Goal: Task Accomplishment & Management: Use online tool/utility

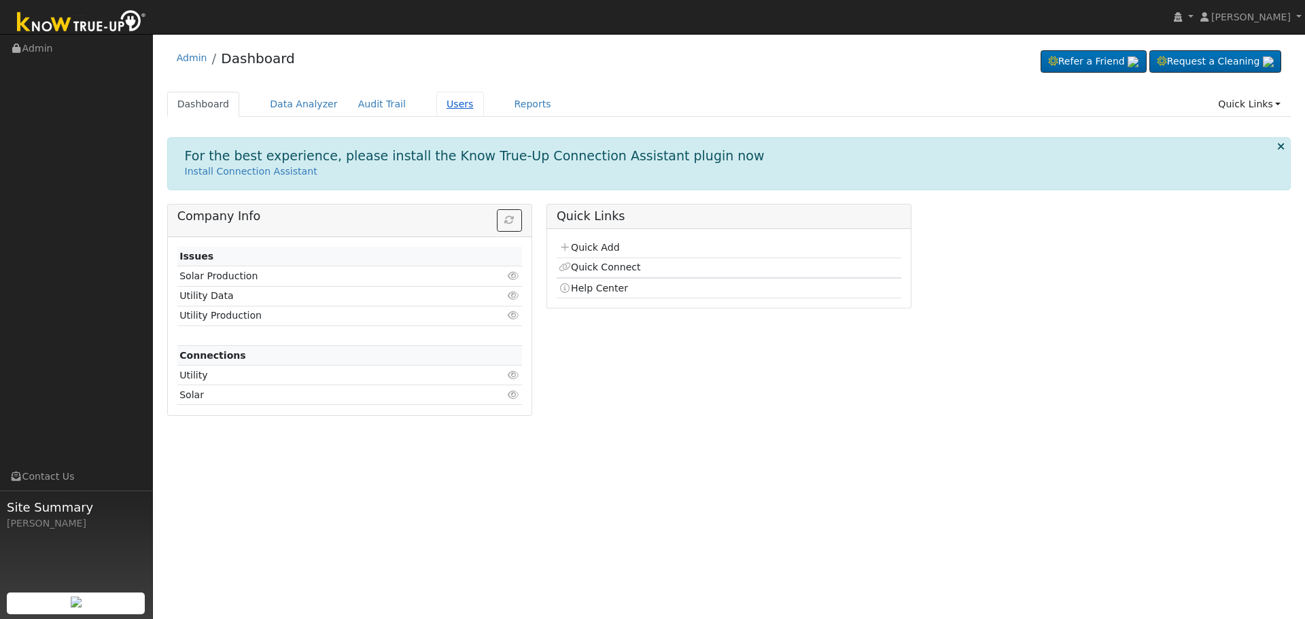
click at [437, 101] on link "Users" at bounding box center [461, 104] width 48 height 25
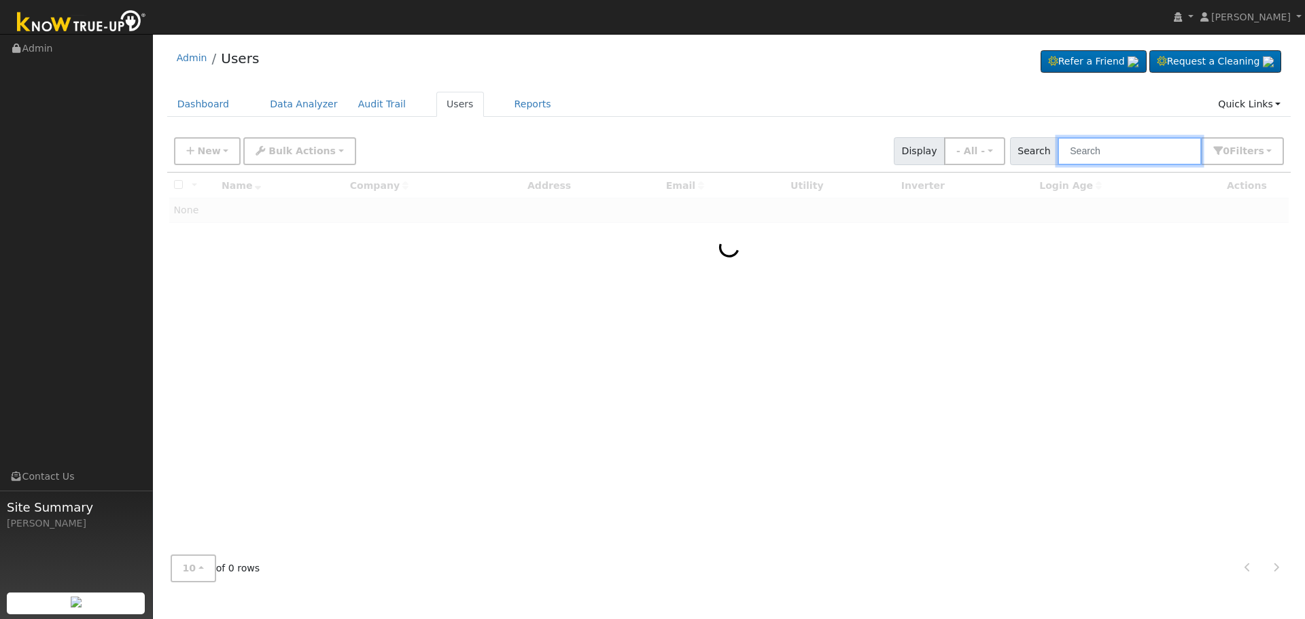
click at [1135, 143] on input "text" at bounding box center [1130, 151] width 144 height 28
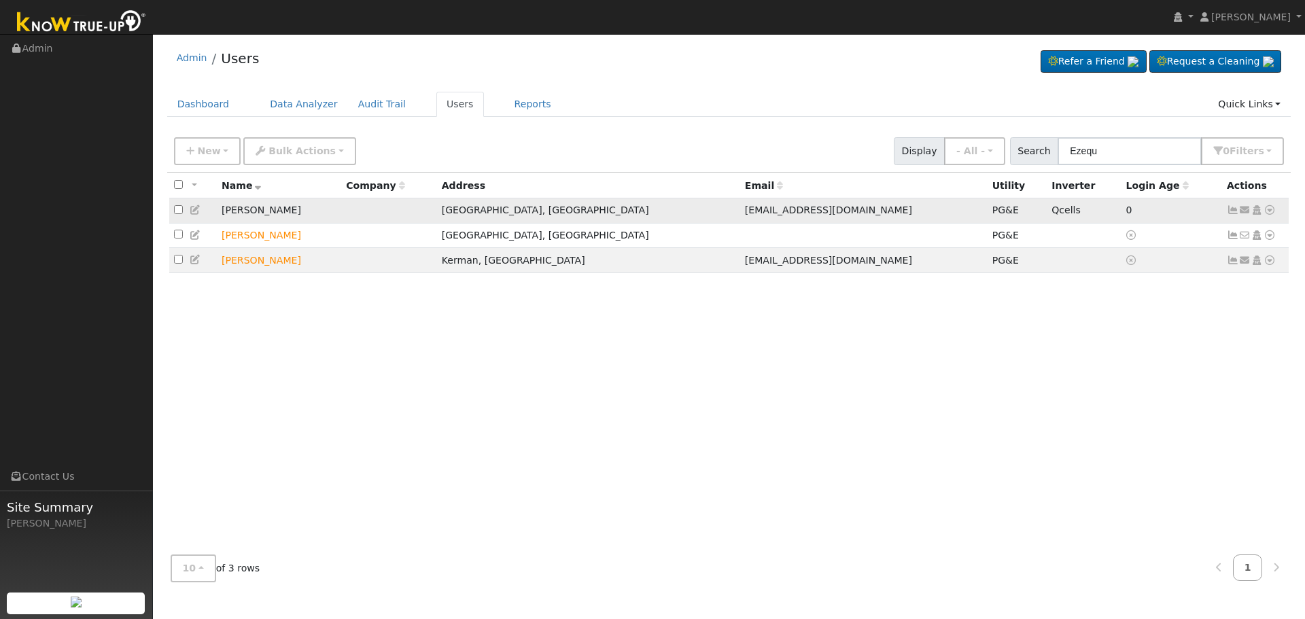
click at [1269, 212] on icon at bounding box center [1270, 210] width 12 height 10
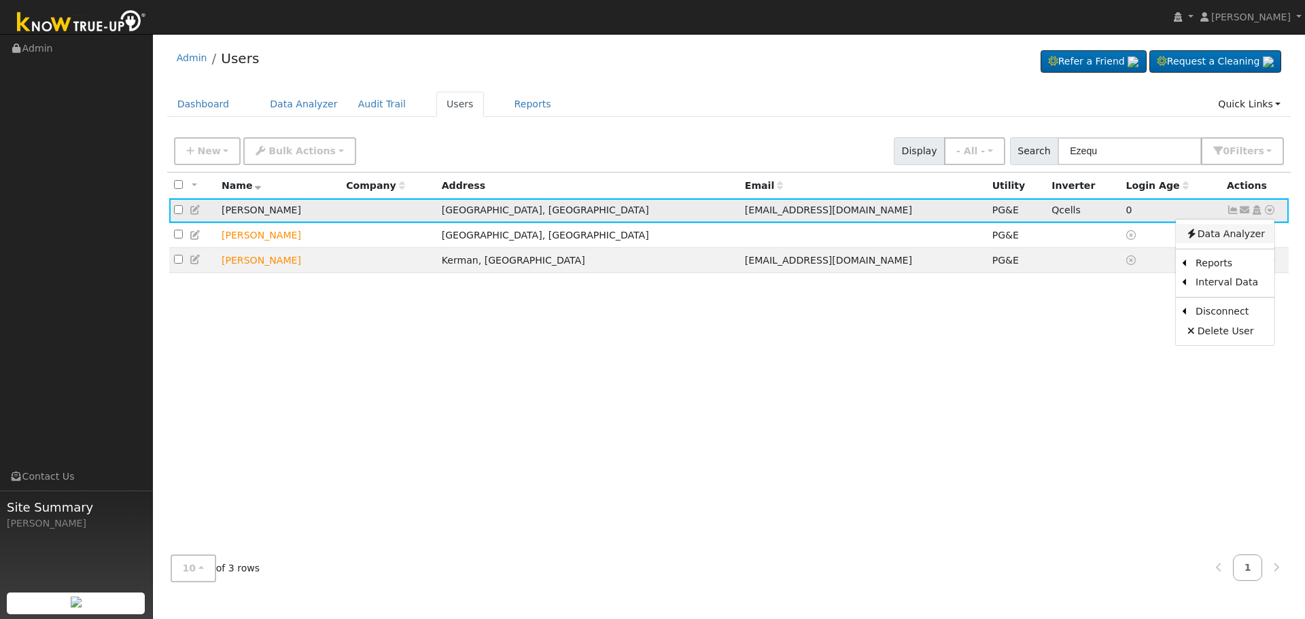
click at [1233, 234] on link "Data Analyzer" at bounding box center [1225, 233] width 99 height 19
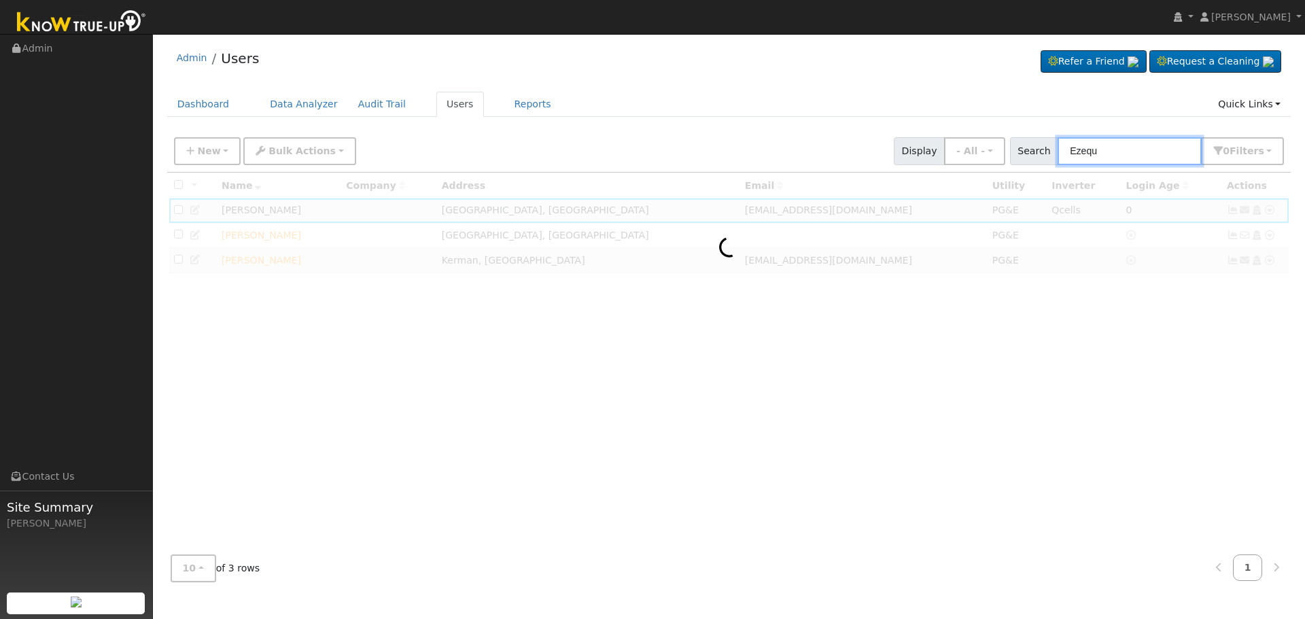
click at [1120, 148] on input "Ezequ" at bounding box center [1130, 151] width 144 height 28
type input "Ezequ"
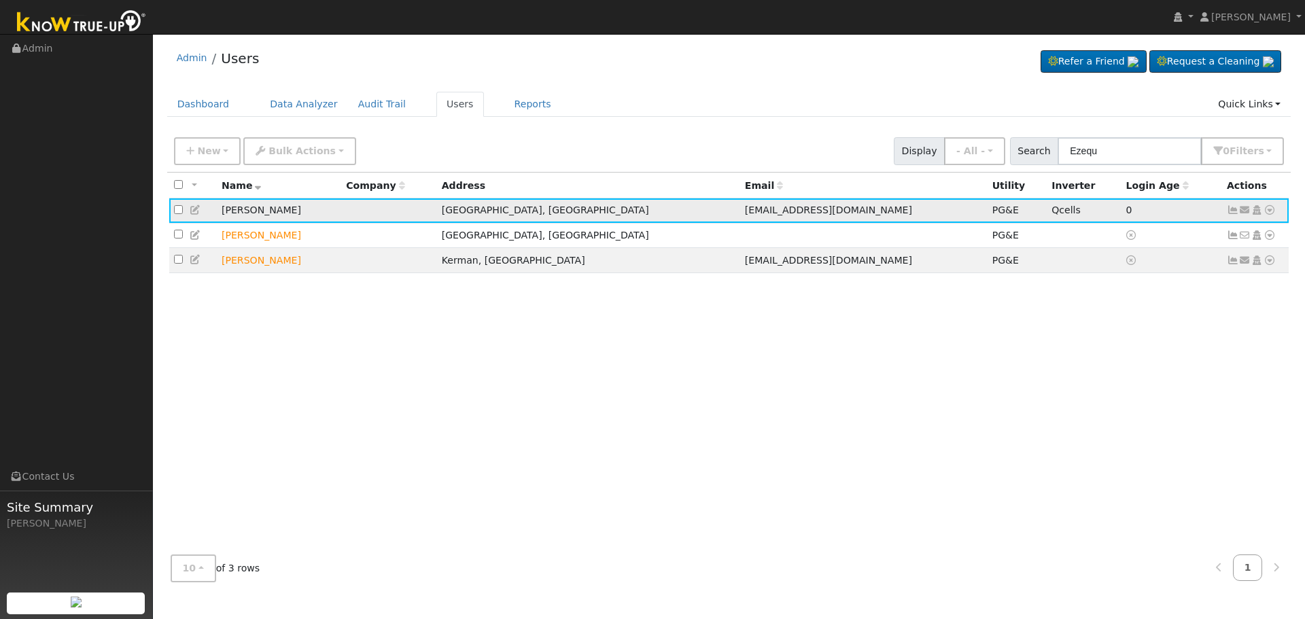
click at [1271, 210] on icon at bounding box center [1270, 210] width 12 height 10
click at [1238, 228] on link "Data Analyzer" at bounding box center [1225, 233] width 99 height 19
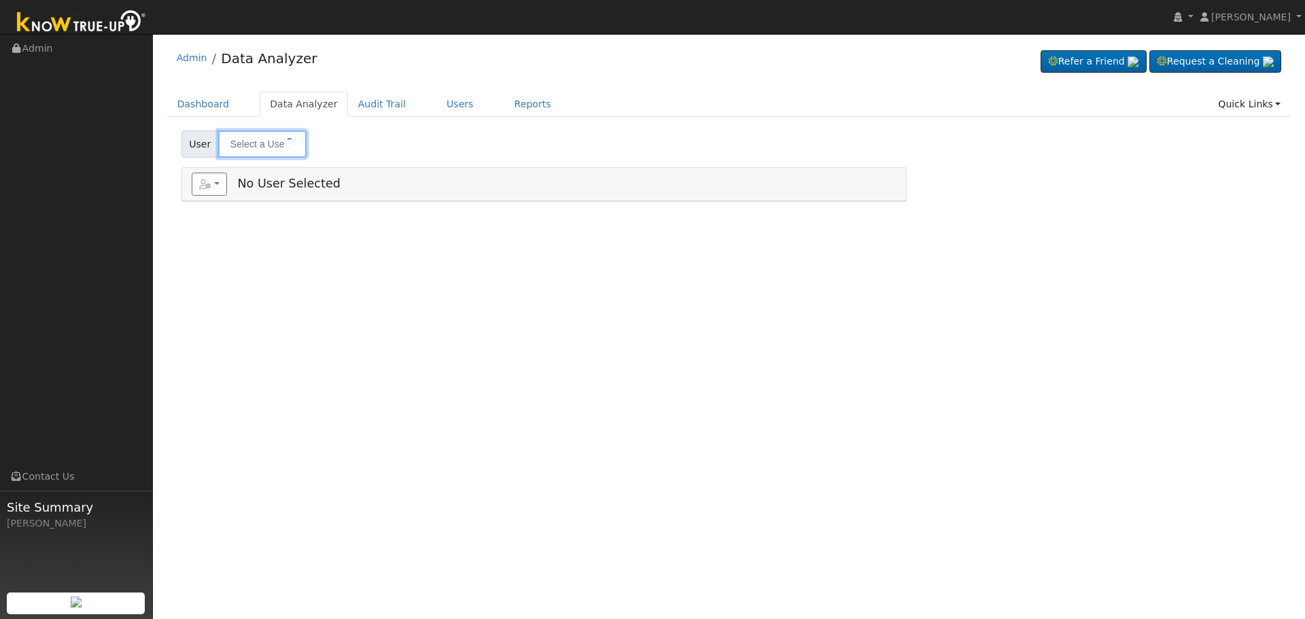
type input "[PERSON_NAME]"
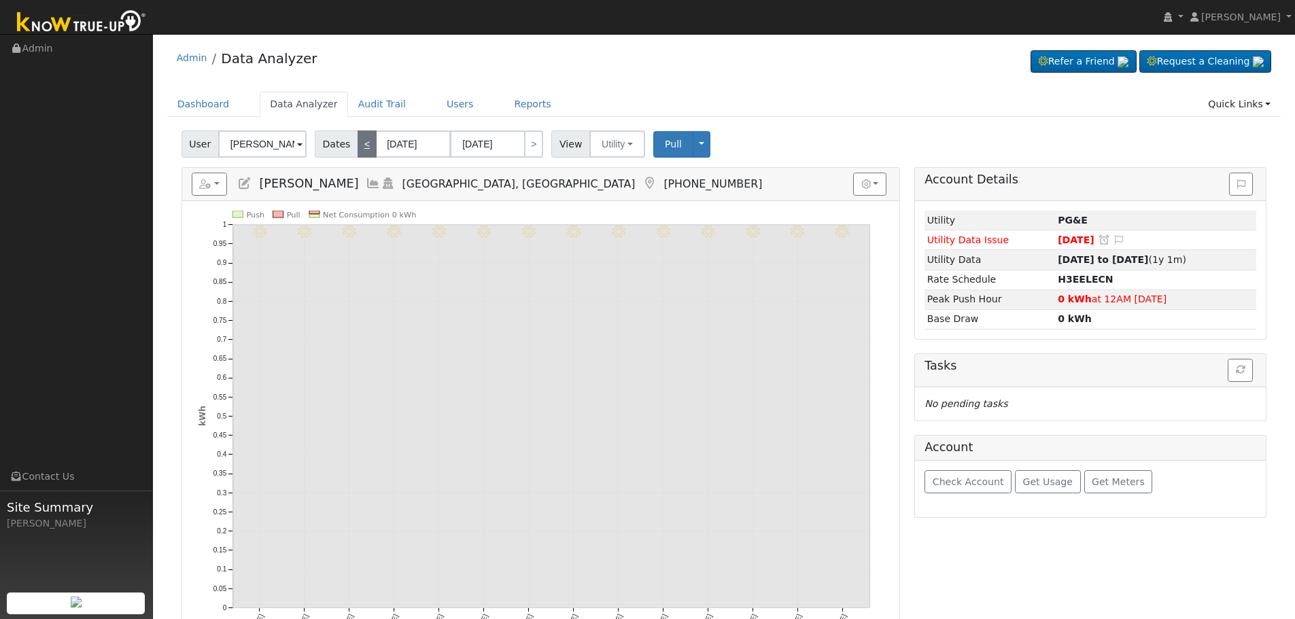
click at [360, 146] on link "<" at bounding box center [367, 144] width 19 height 27
type input "07/31/2025"
type input "08/13/2025"
click at [360, 146] on link "<" at bounding box center [367, 144] width 19 height 27
type input "07/17/2025"
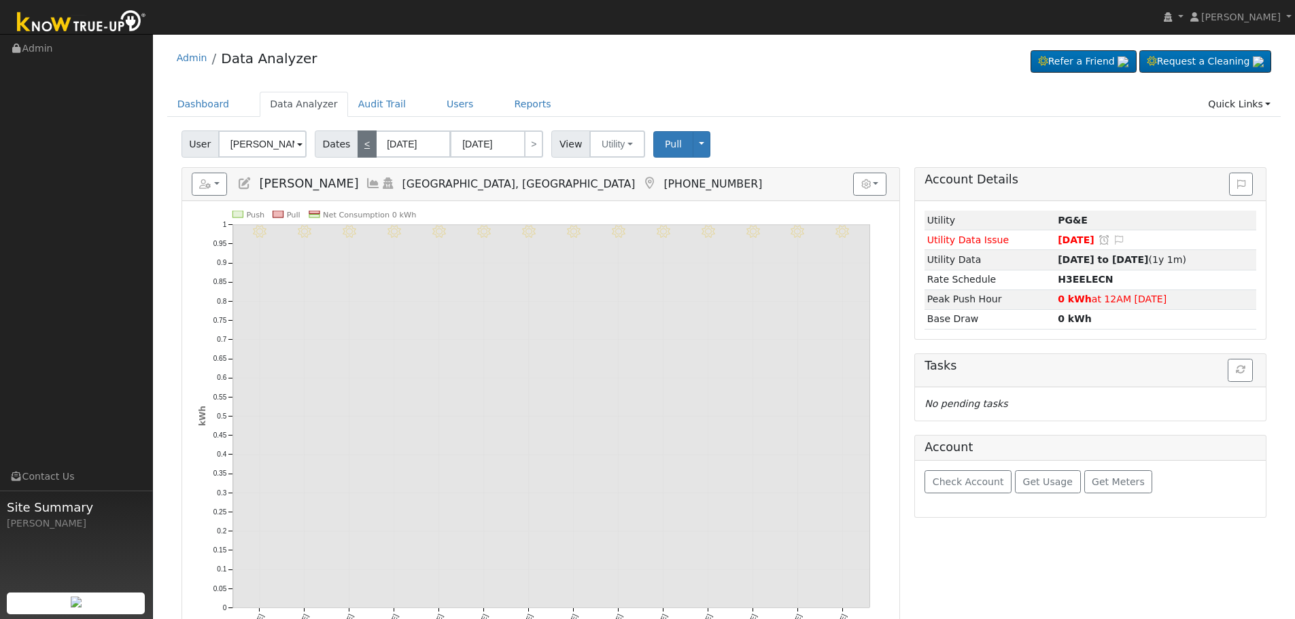
type input "07/30/2025"
click at [360, 146] on link "<" at bounding box center [367, 144] width 19 height 27
type input "07/03/2025"
type input "07/16/2025"
click at [360, 146] on link "<" at bounding box center [367, 144] width 19 height 27
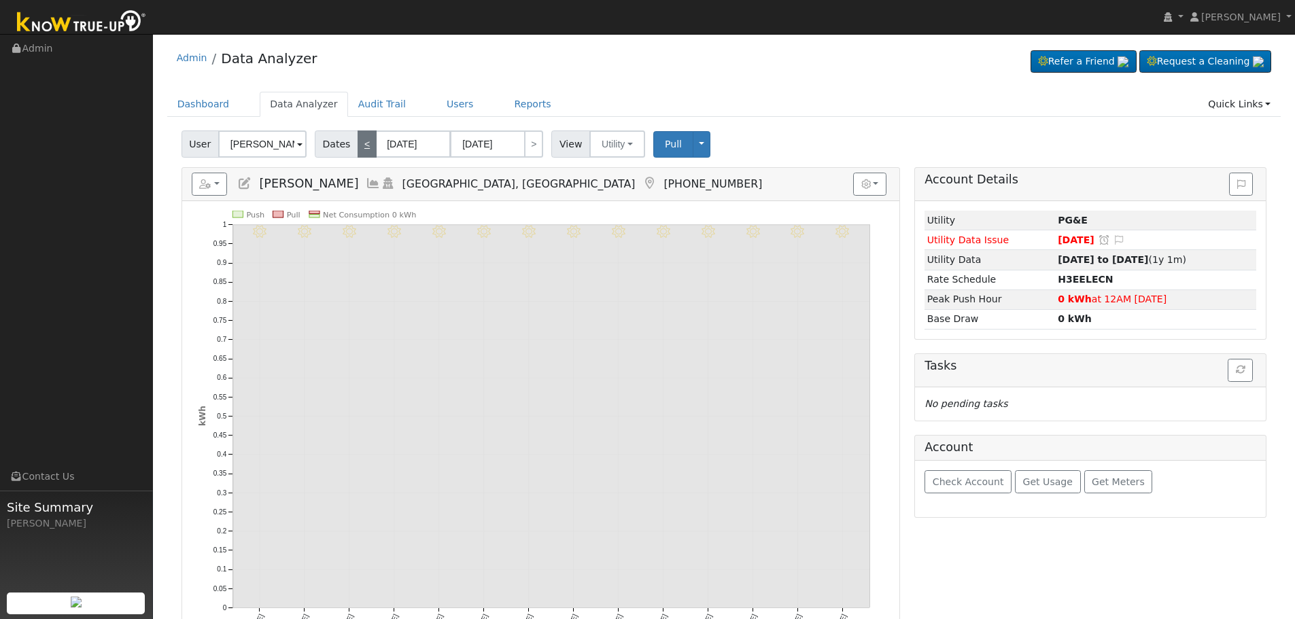
type input "06/19/2025"
type input "07/02/2025"
click at [360, 146] on link "<" at bounding box center [367, 144] width 19 height 27
type input "06/05/2025"
type input "06/18/2025"
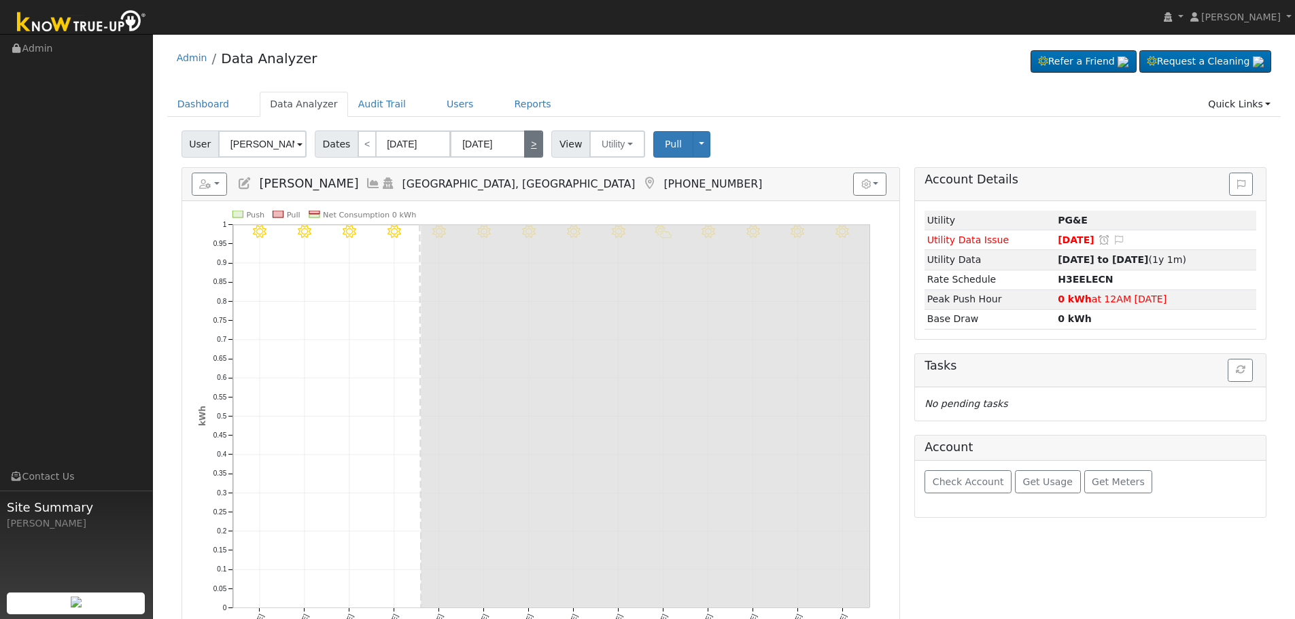
click at [524, 141] on link ">" at bounding box center [533, 144] width 19 height 27
type input "06/19/2025"
type input "07/02/2025"
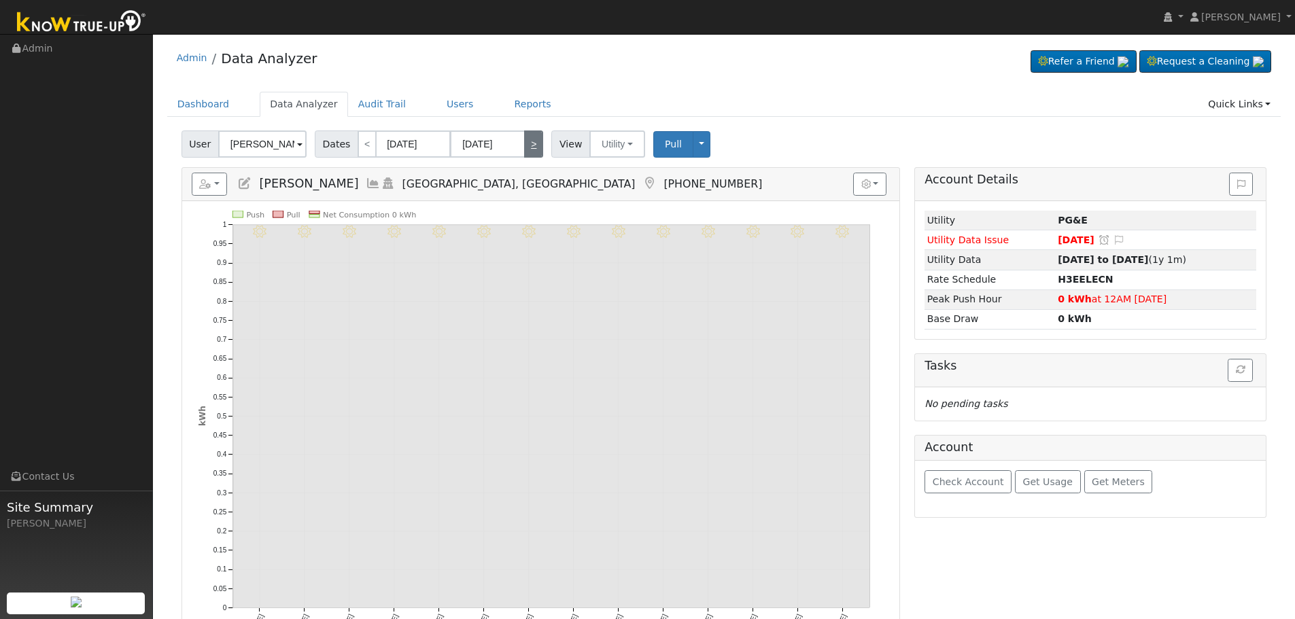
click at [524, 141] on link ">" at bounding box center [533, 144] width 19 height 27
type input "07/03/2025"
type input "07/16/2025"
click at [524, 141] on link ">" at bounding box center [533, 144] width 19 height 27
type input "07/17/2025"
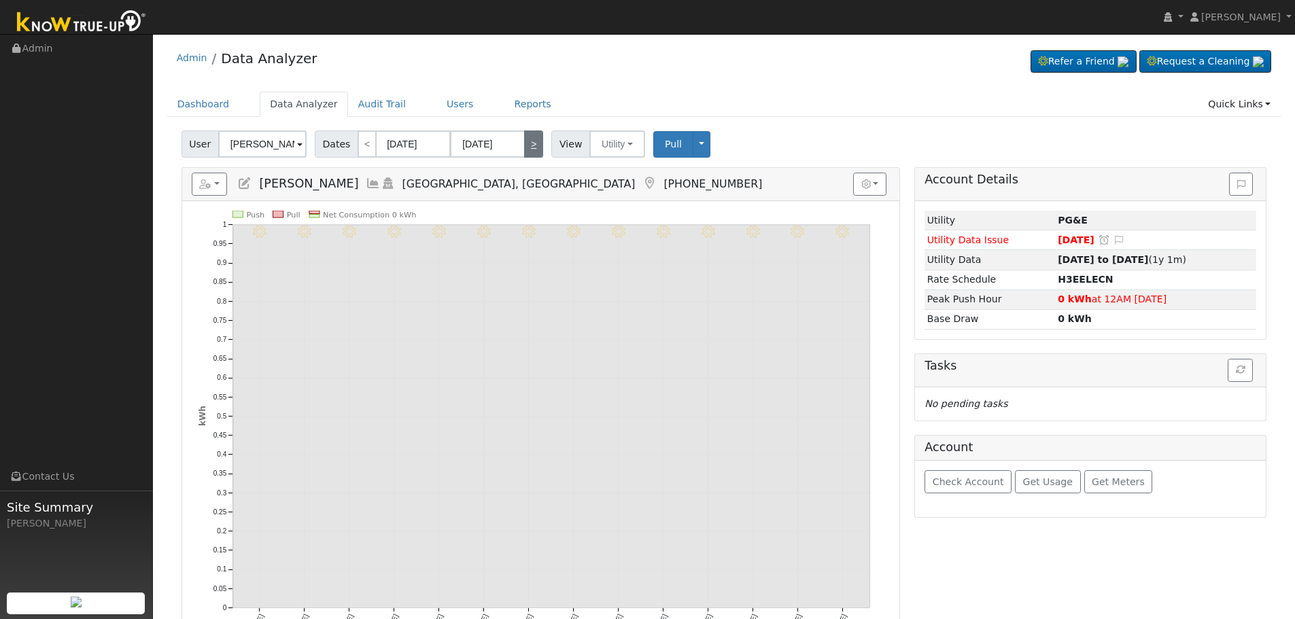
type input "07/30/2025"
click at [524, 141] on link ">" at bounding box center [533, 144] width 19 height 27
type input "07/31/2025"
type input "08/13/2025"
click at [670, 139] on span "Pull" at bounding box center [673, 144] width 17 height 11
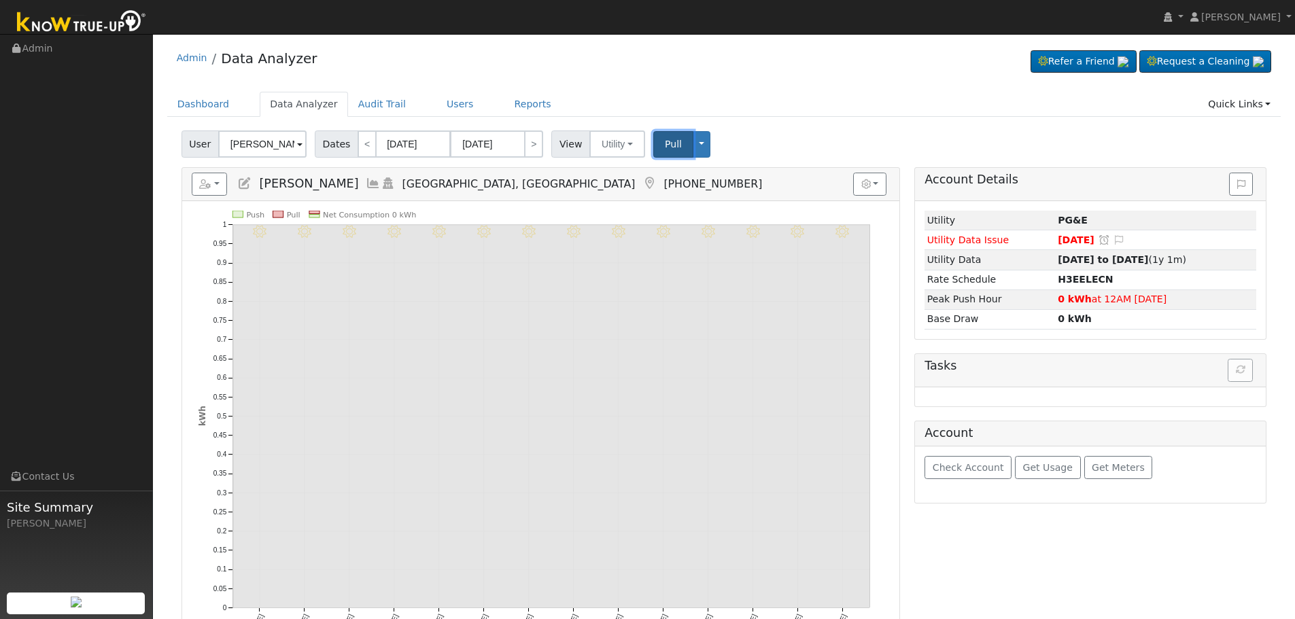
scroll to position [68, 0]
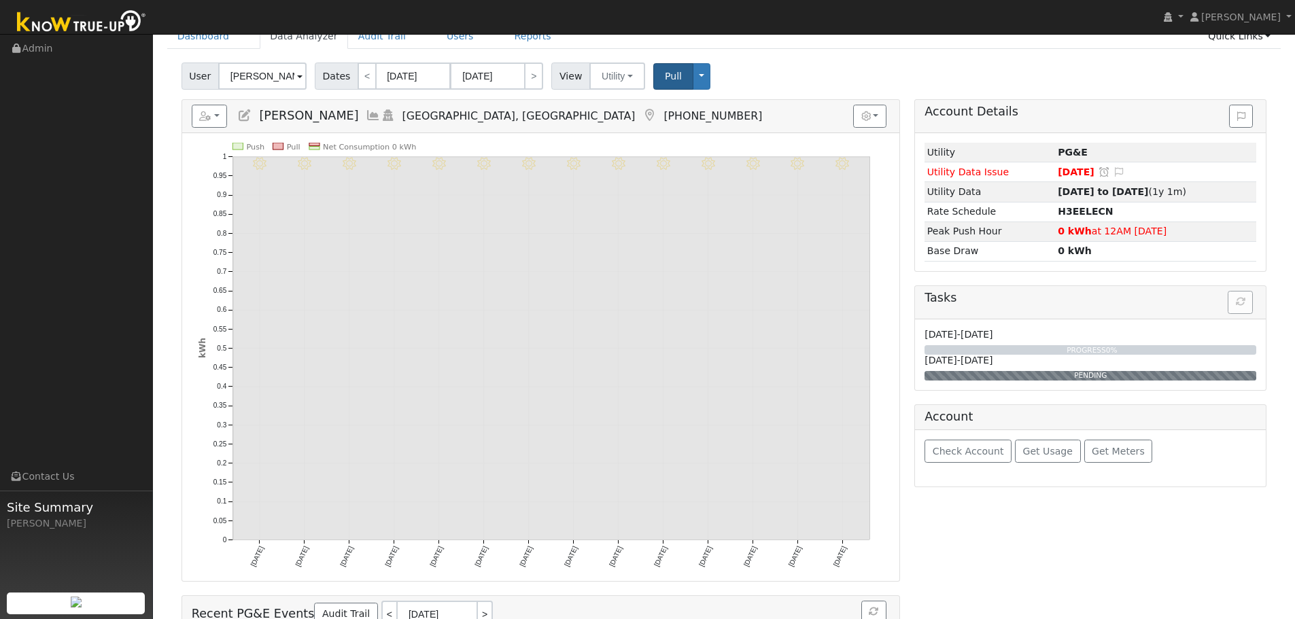
click at [905, 250] on div "Reports Scenario Health Check Energy Audit Account Timeline User Audit Trail In…" at bounding box center [541, 407] width 734 height 617
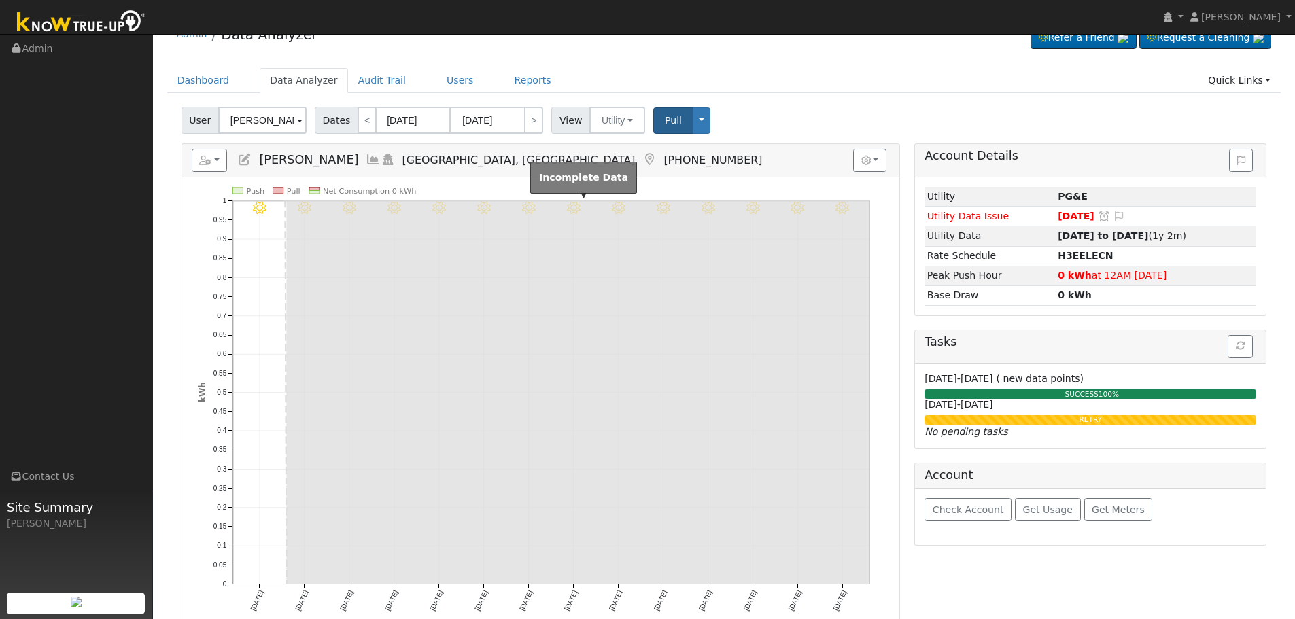
scroll to position [0, 0]
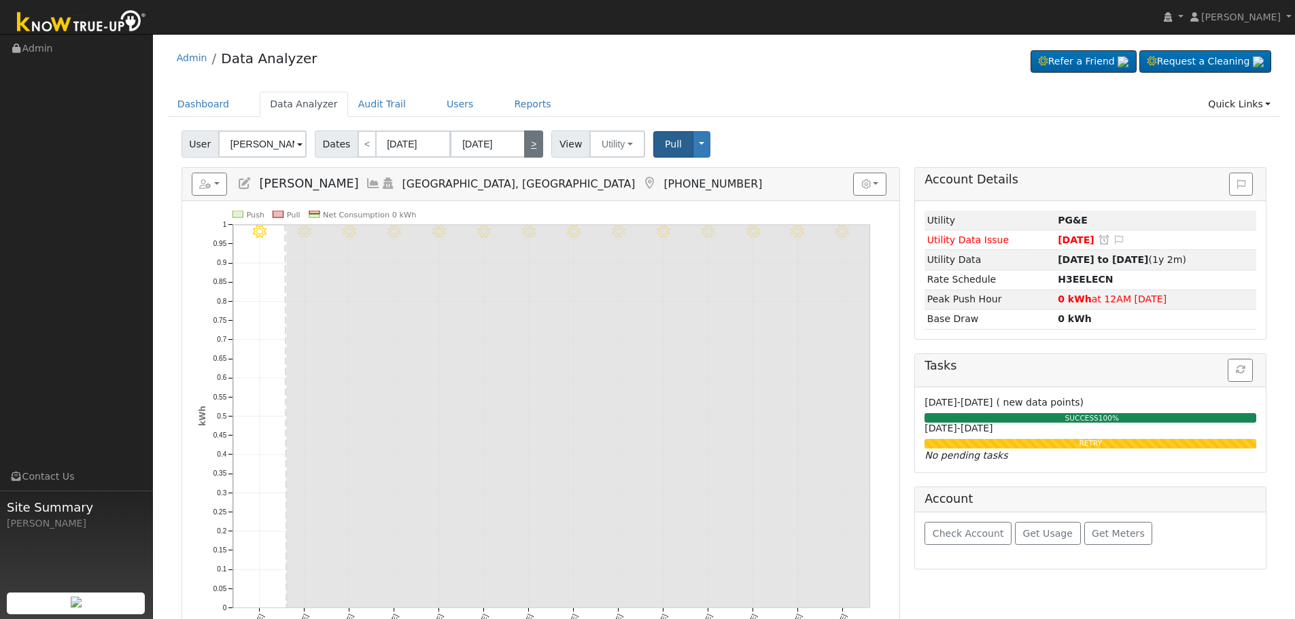
click at [527, 150] on link ">" at bounding box center [533, 144] width 19 height 27
type input "[DATE]"
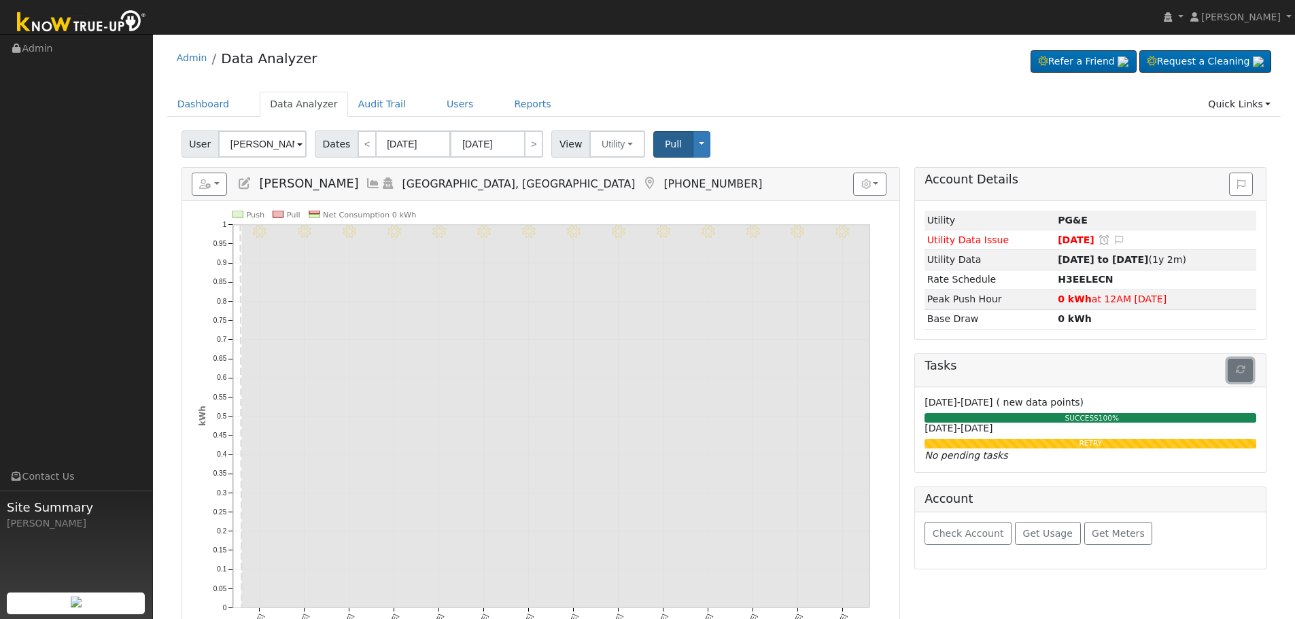
click at [1238, 369] on icon "button" at bounding box center [1241, 370] width 10 height 10
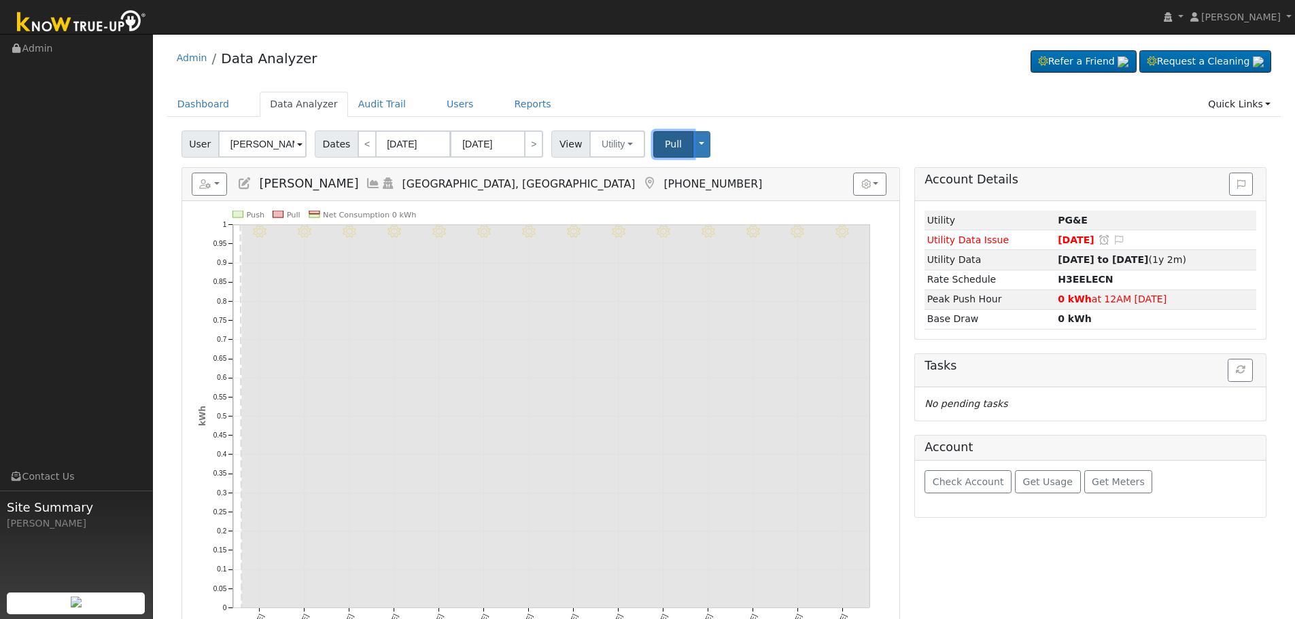
click at [665, 143] on span "Pull" at bounding box center [673, 144] width 17 height 11
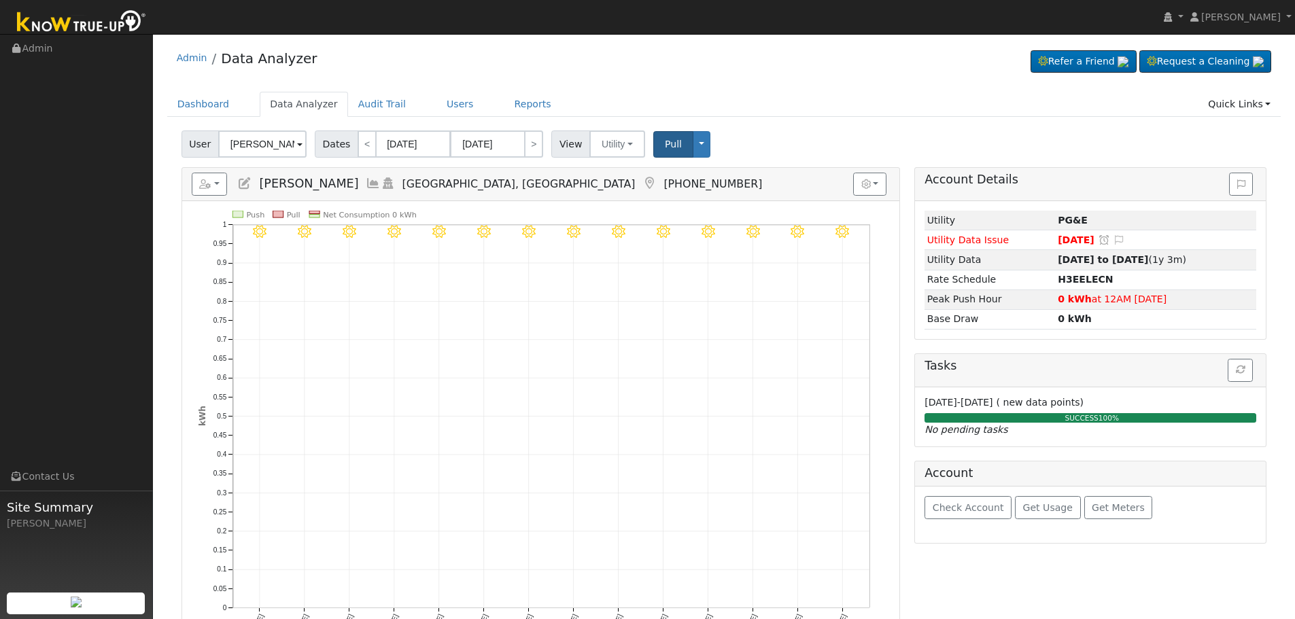
click at [786, 140] on div "User [PERSON_NAME] Account Default Account Default Account [STREET_ADDRESS] Pri…" at bounding box center [724, 142] width 1091 height 32
click at [358, 139] on link "<" at bounding box center [367, 144] width 19 height 27
type input "[DATE]"
click at [358, 141] on link "<" at bounding box center [367, 144] width 19 height 27
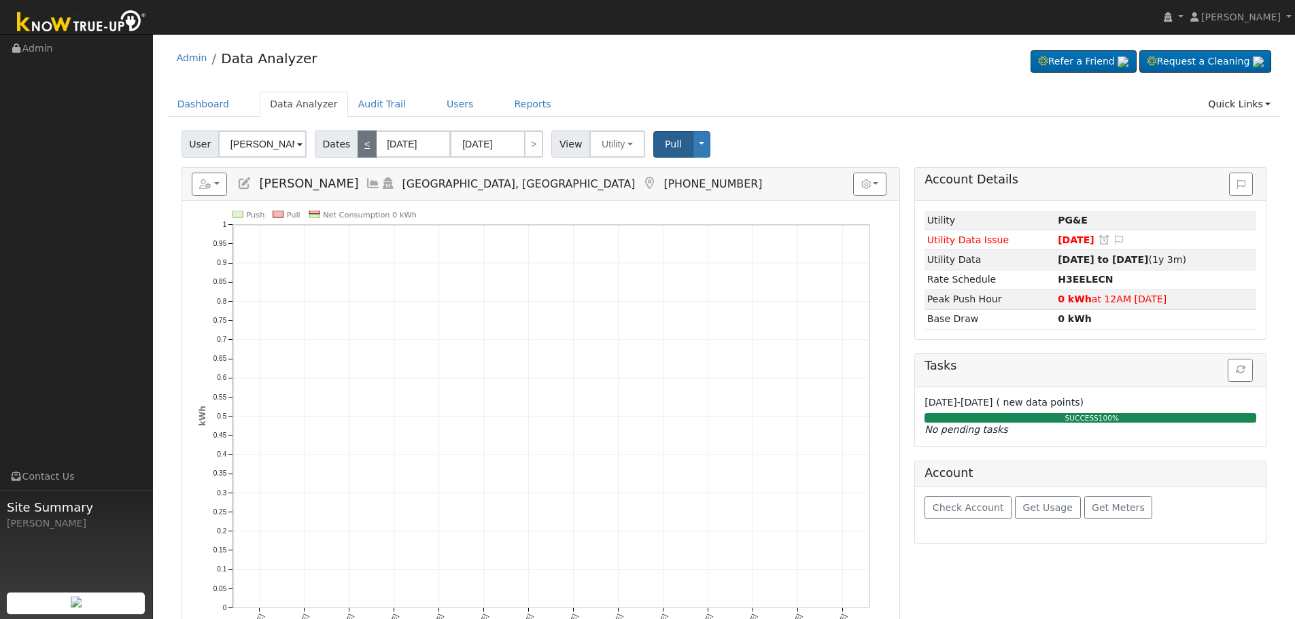
type input "07/17/2025"
type input "07/30/2025"
click at [358, 141] on link "<" at bounding box center [367, 144] width 19 height 27
type input "07/03/2025"
type input "07/16/2025"
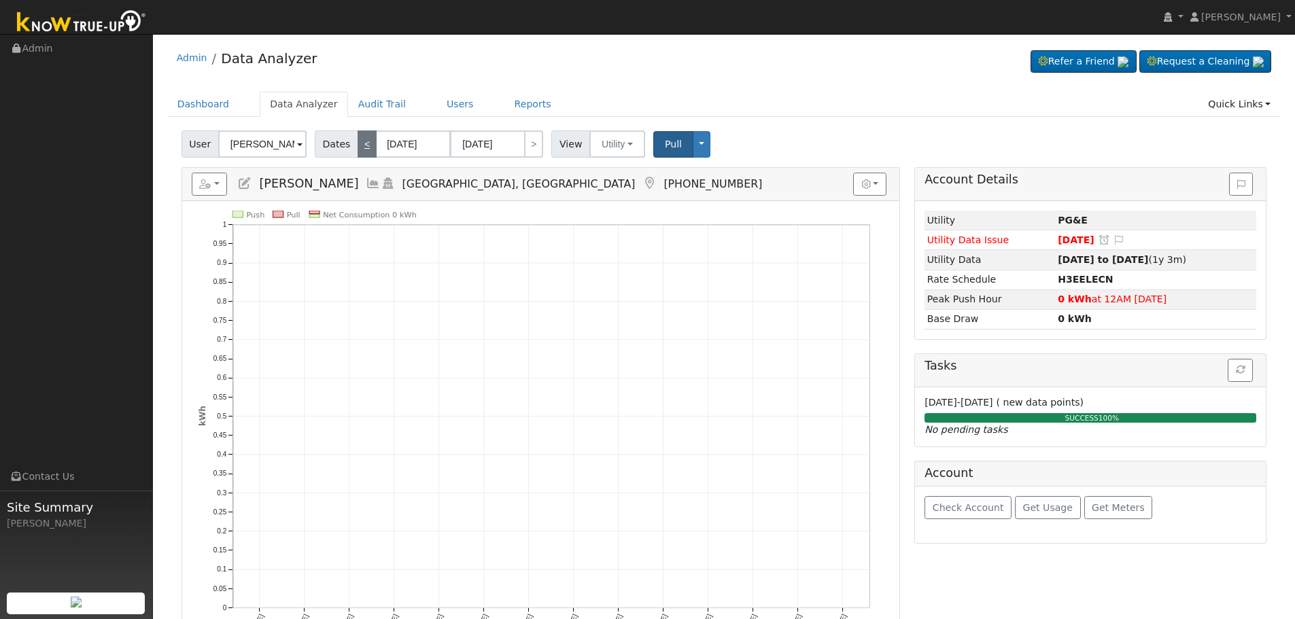
click at [358, 141] on link "<" at bounding box center [367, 144] width 19 height 27
type input "06/19/2025"
type input "07/02/2025"
click at [211, 104] on link "Dashboard" at bounding box center [203, 104] width 73 height 25
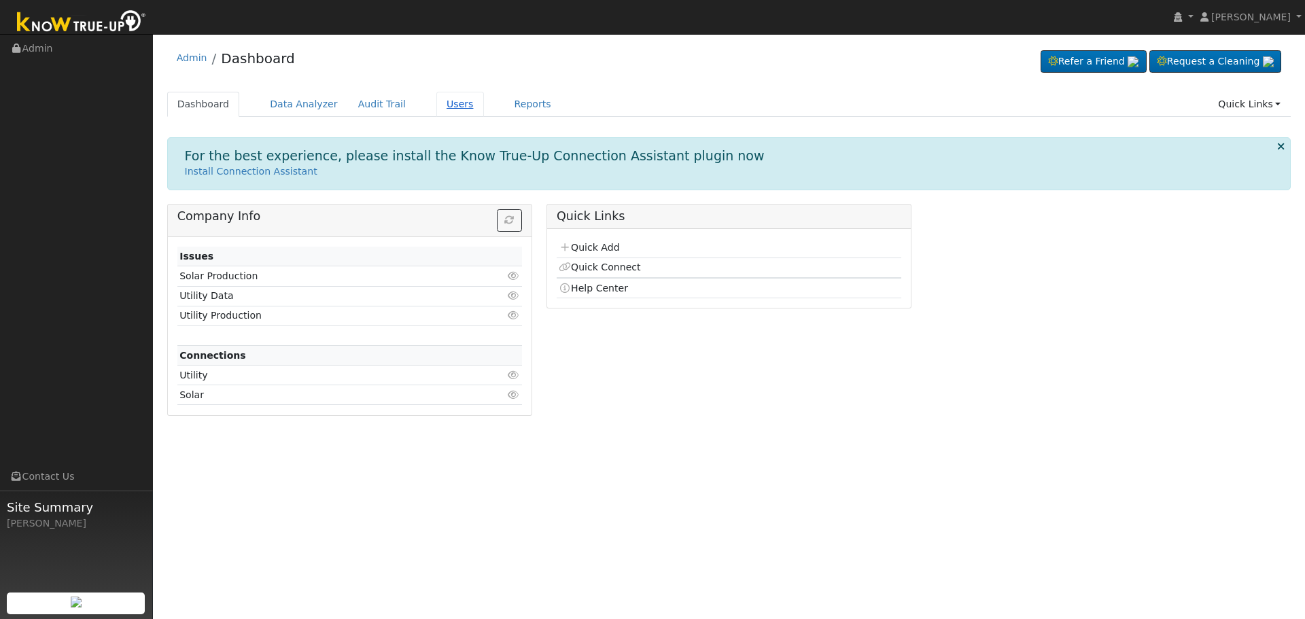
click at [439, 109] on link "Users" at bounding box center [461, 104] width 48 height 25
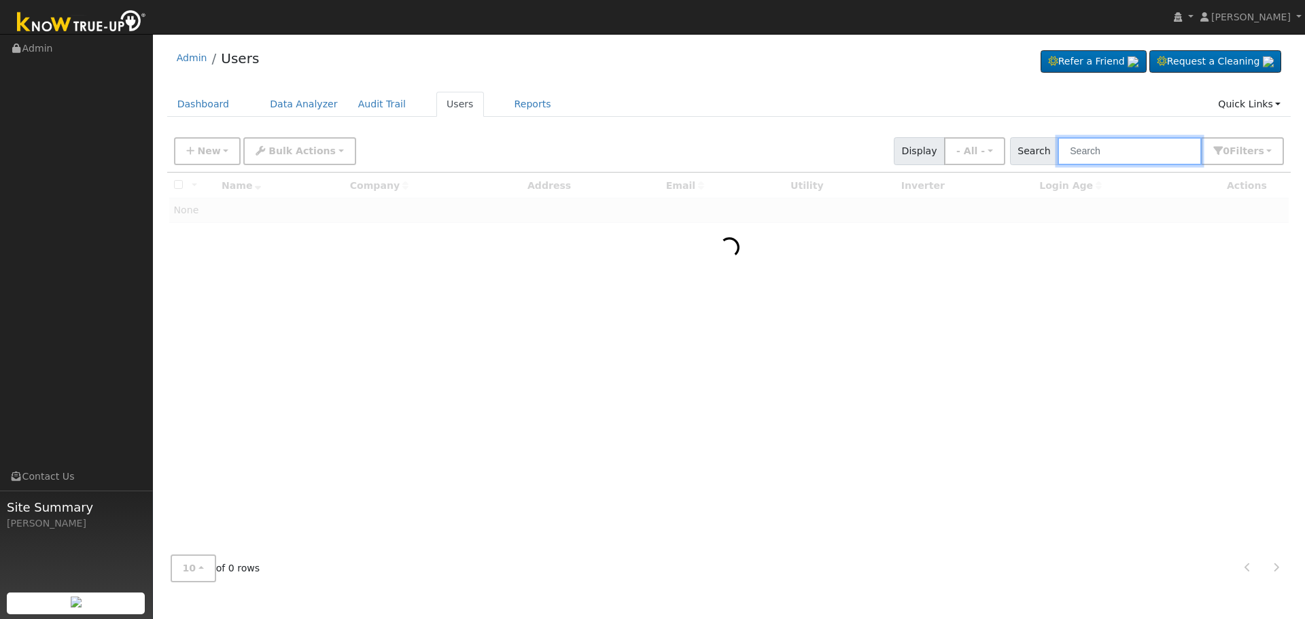
click at [1133, 152] on input "text" at bounding box center [1130, 151] width 144 height 28
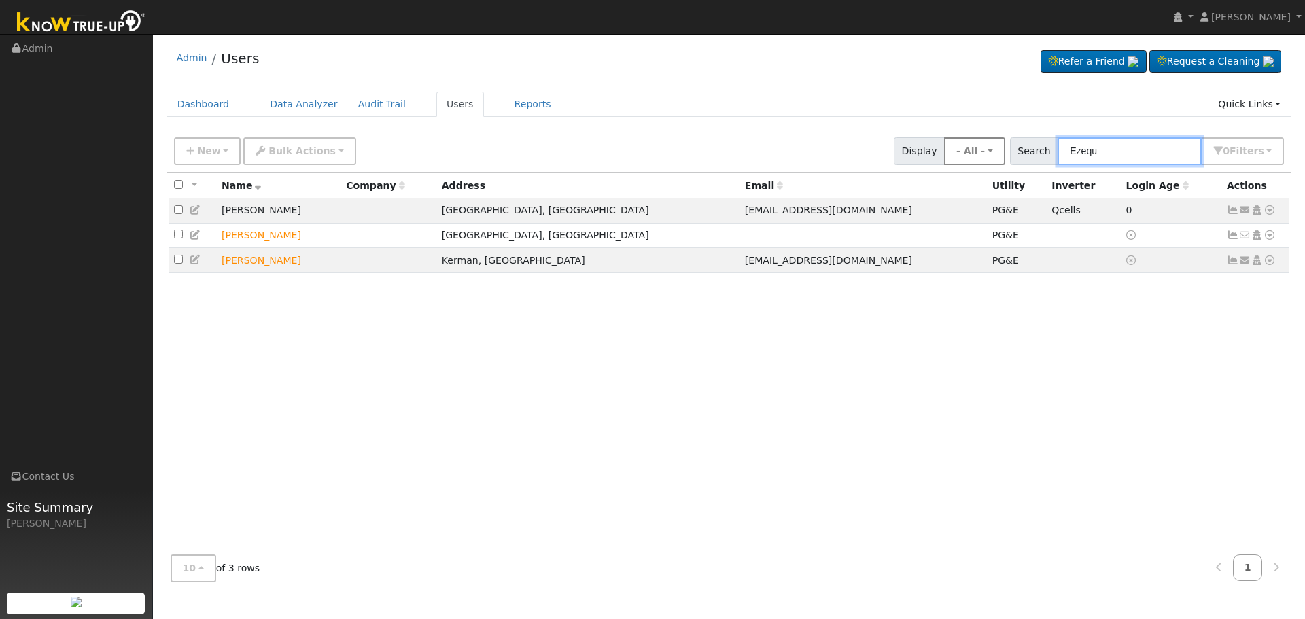
drag, startPoint x: 1114, startPoint y: 156, endPoint x: 961, endPoint y: 154, distance: 153.0
click at [961, 154] on div "New Add User Quick Add Quick Connect Quick Convert Lead Bulk Actions Send Email…" at bounding box center [729, 149] width 1116 height 33
paste input "[EMAIL_ADDRESS][DOMAIN_NAME]"
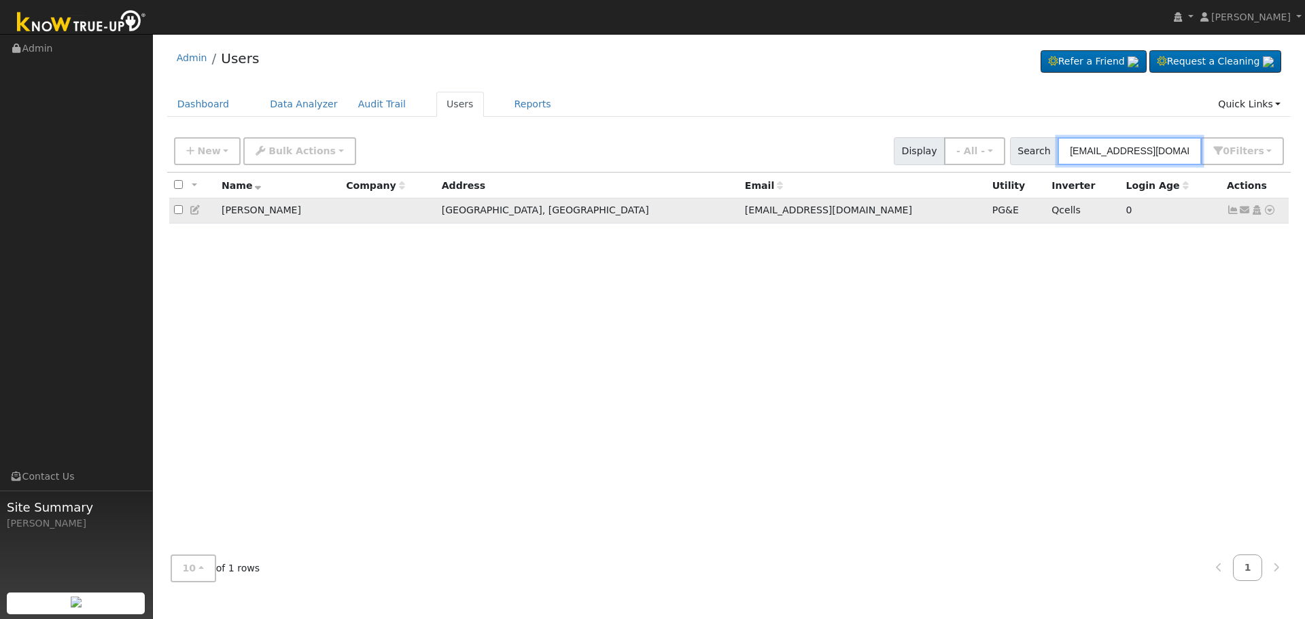
type input "[EMAIL_ADDRESS][DOMAIN_NAME]"
click at [1233, 212] on icon at bounding box center [1233, 210] width 12 height 10
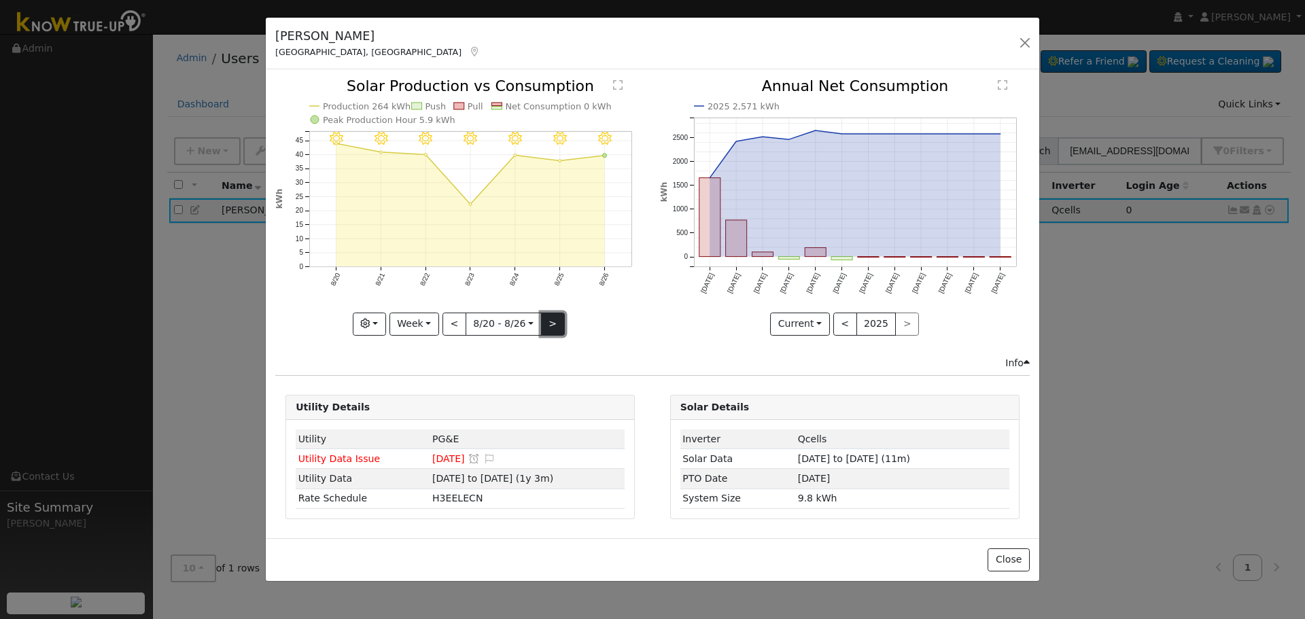
click at [555, 321] on button ">" at bounding box center [553, 324] width 24 height 23
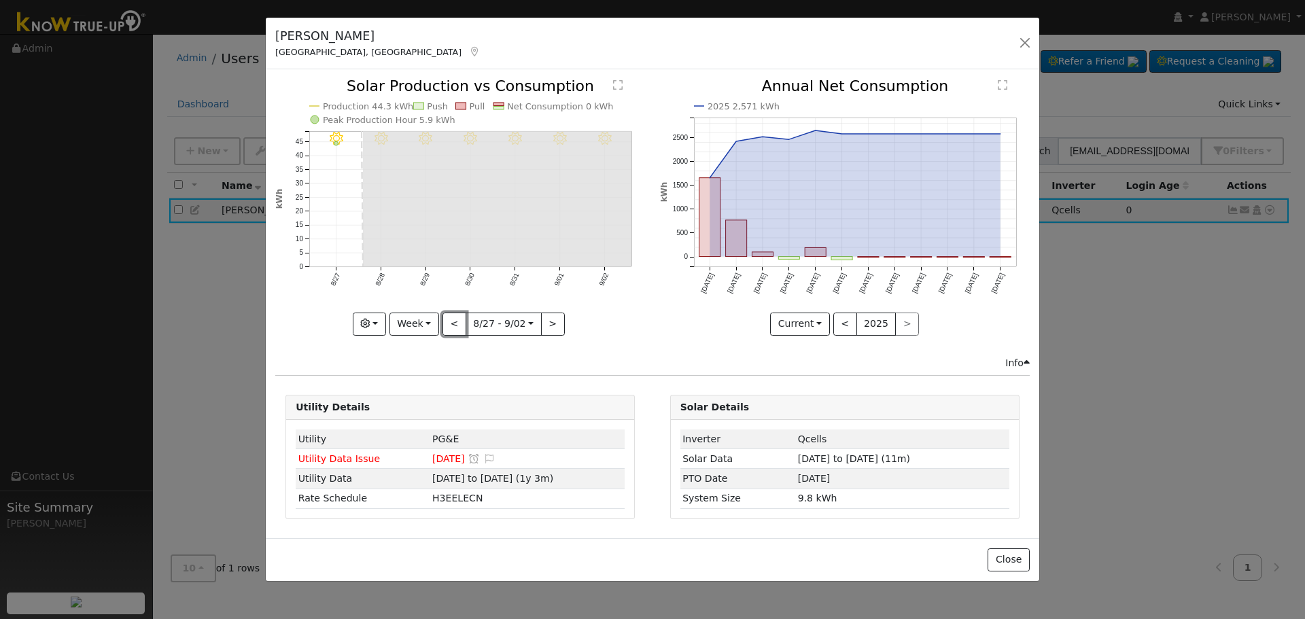
click at [449, 327] on button "<" at bounding box center [455, 324] width 24 height 23
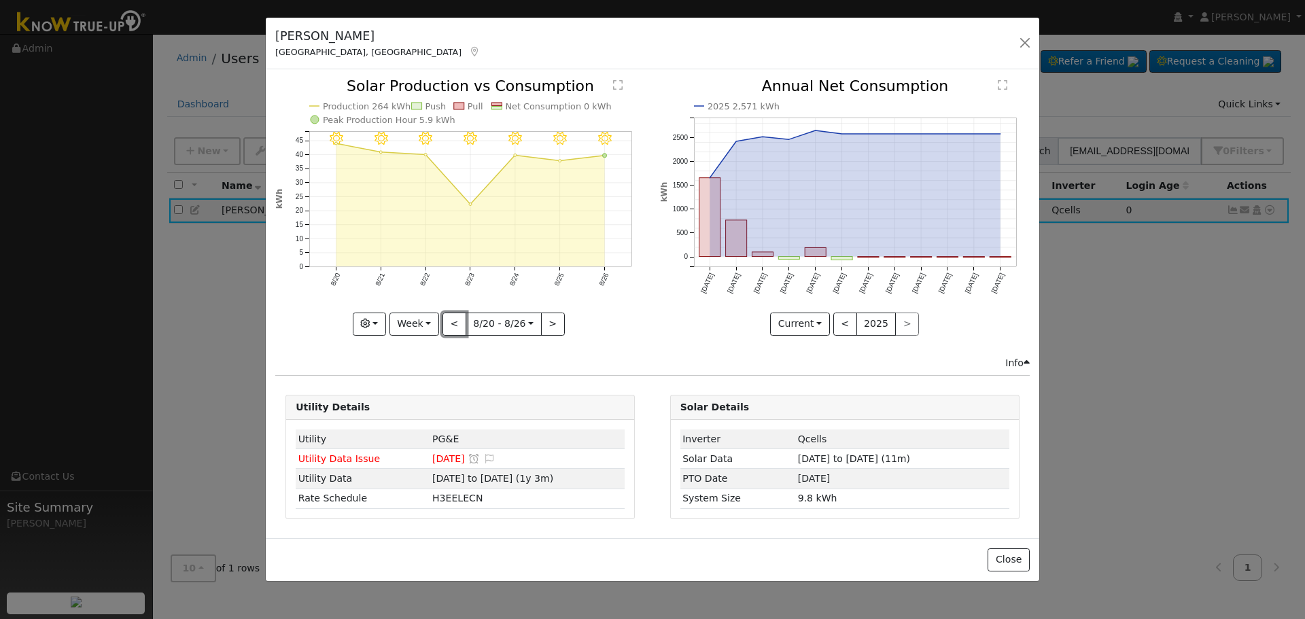
click at [454, 326] on button "<" at bounding box center [455, 324] width 24 height 23
click at [548, 330] on button ">" at bounding box center [553, 324] width 24 height 23
type input "2025-08-20"
click at [1023, 44] on button "button" at bounding box center [1025, 42] width 19 height 19
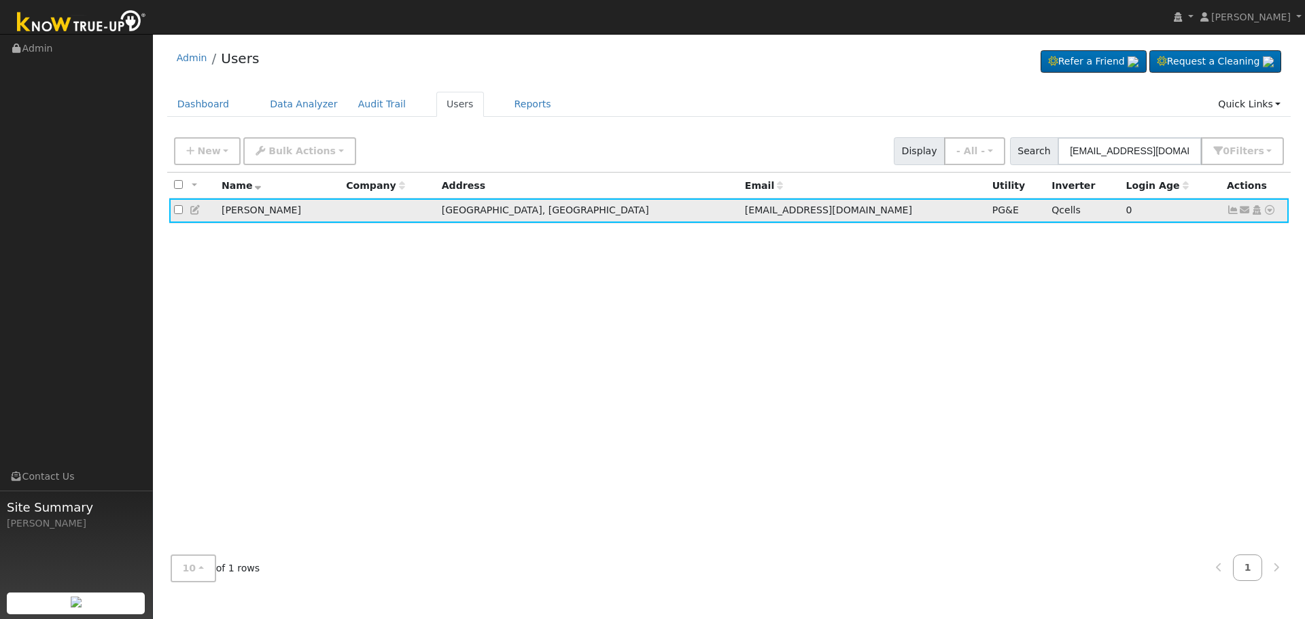
click at [1269, 209] on icon at bounding box center [1270, 210] width 12 height 10
click at [1236, 236] on link "Data Analyzer" at bounding box center [1225, 233] width 99 height 19
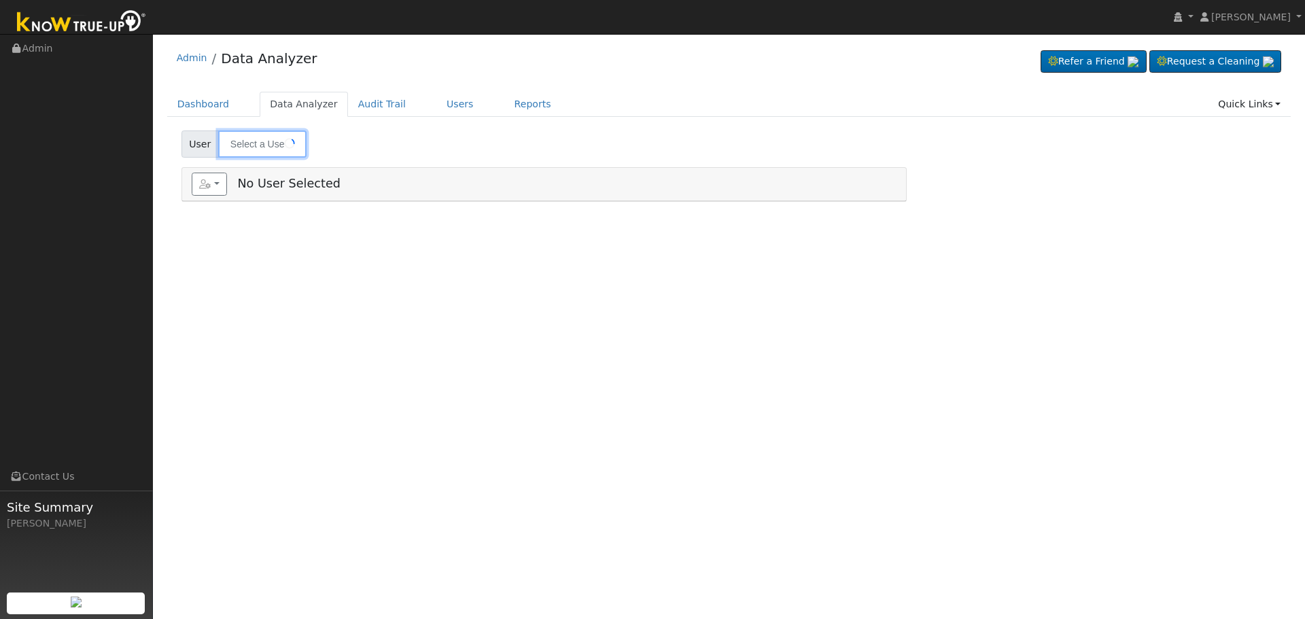
type input "[PERSON_NAME]"
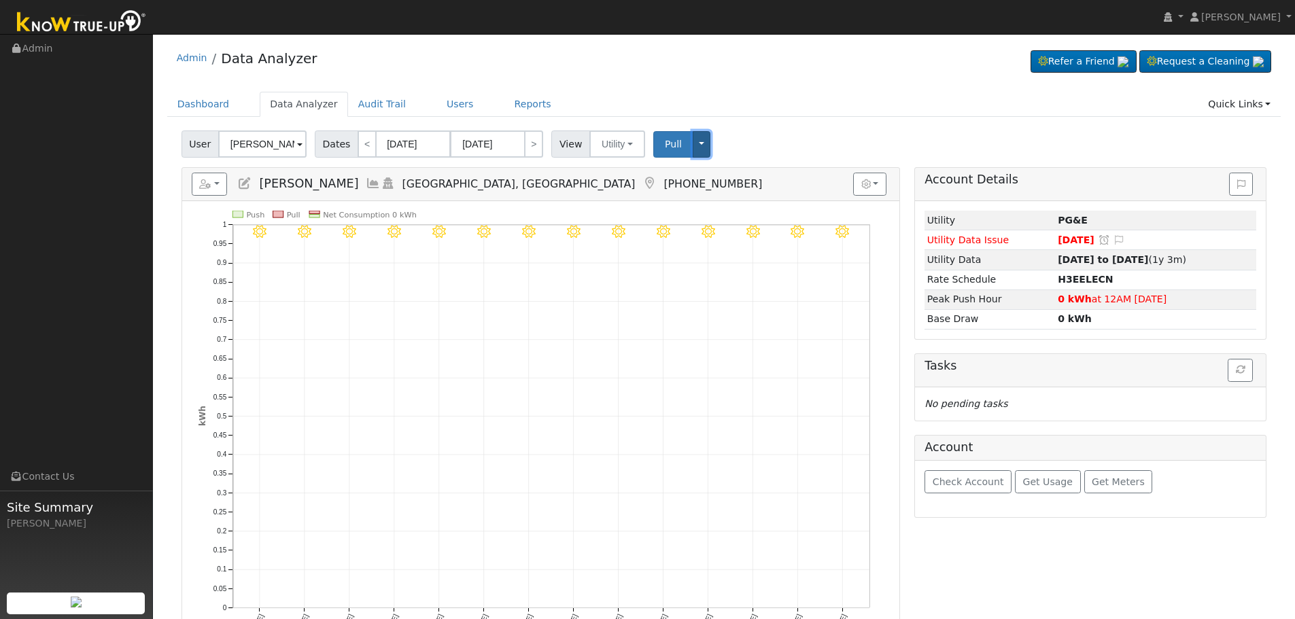
click at [693, 146] on button "Toggle Dropdown" at bounding box center [702, 144] width 18 height 27
click at [737, 133] on div "User [PERSON_NAME] Account Default Account Default Account [STREET_ADDRESS] Pri…" at bounding box center [724, 142] width 1091 height 32
click at [654, 148] on button "Pull" at bounding box center [673, 144] width 40 height 27
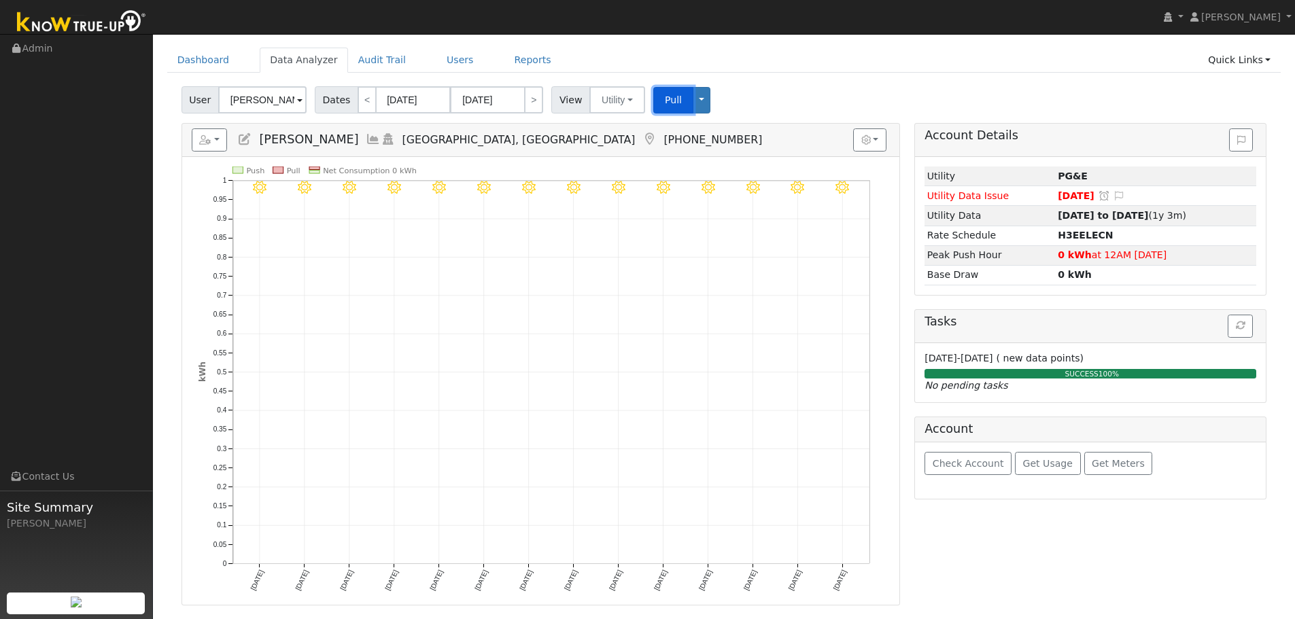
scroll to position [68, 0]
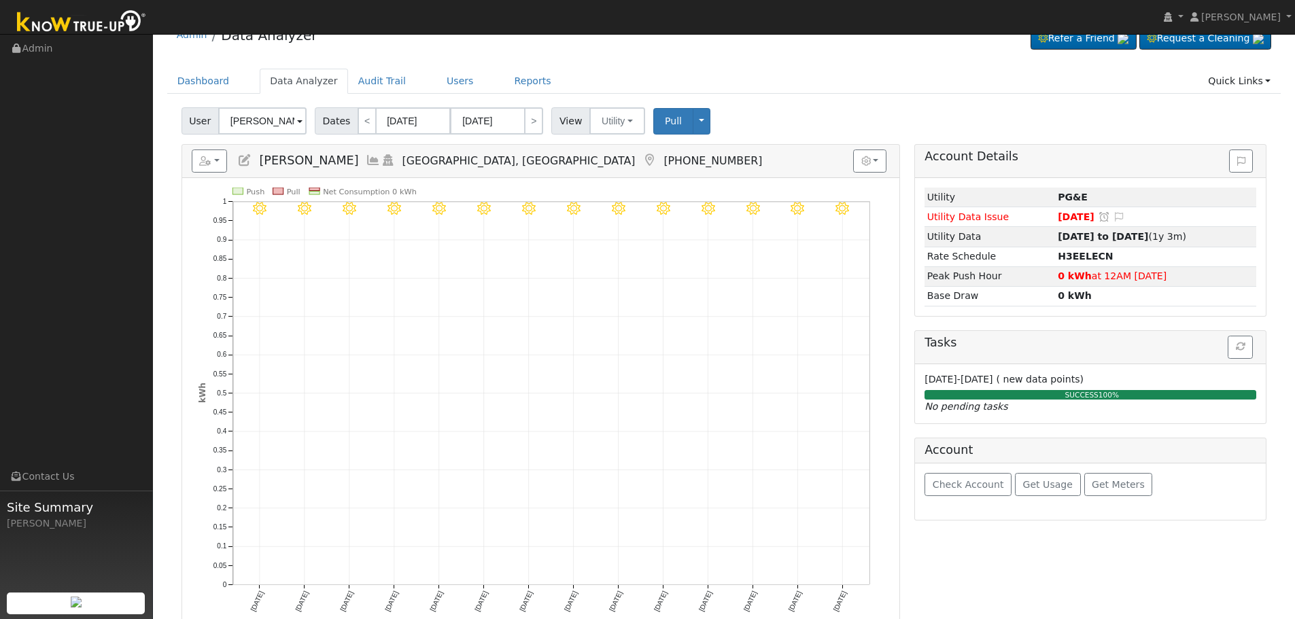
scroll to position [0, 0]
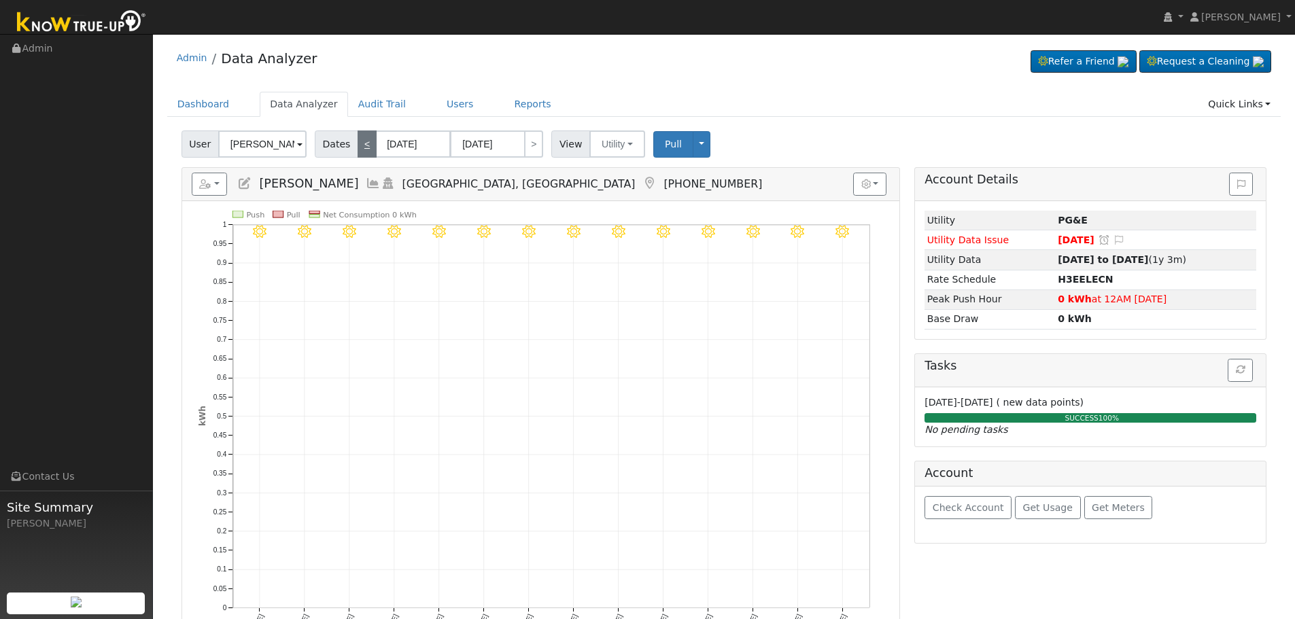
click at [358, 140] on link "<" at bounding box center [367, 144] width 19 height 27
type input "[DATE]"
click at [437, 99] on link "Users" at bounding box center [461, 104] width 48 height 25
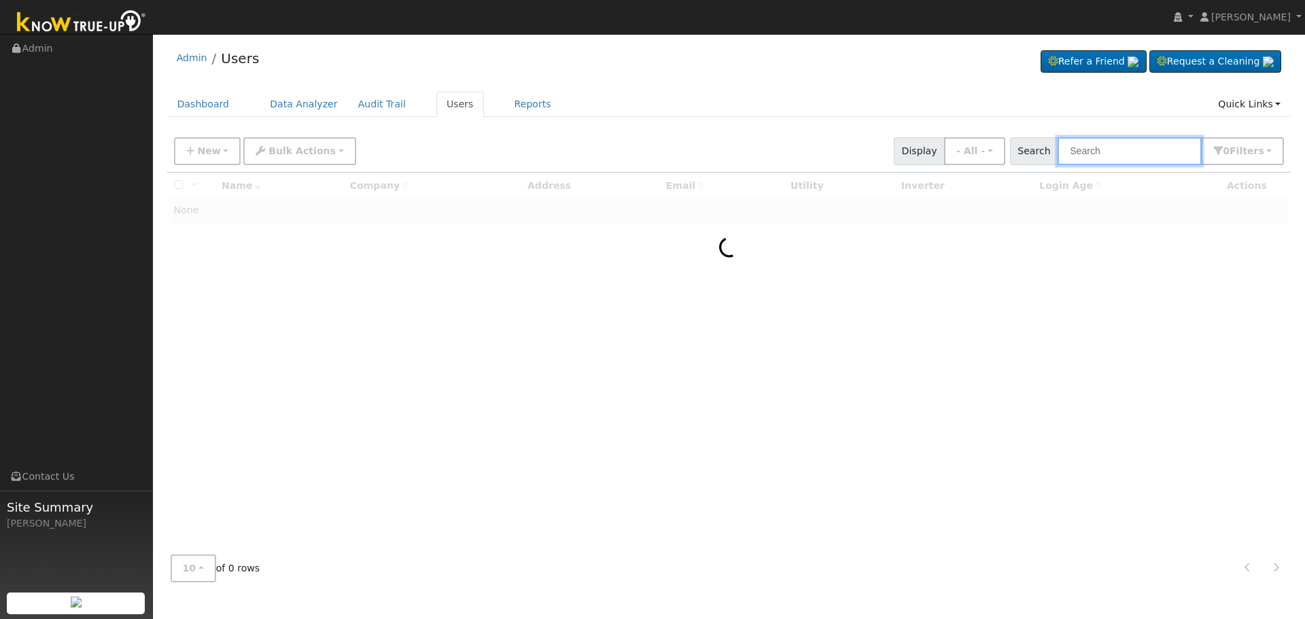
click at [1099, 146] on input "text" at bounding box center [1130, 151] width 144 height 28
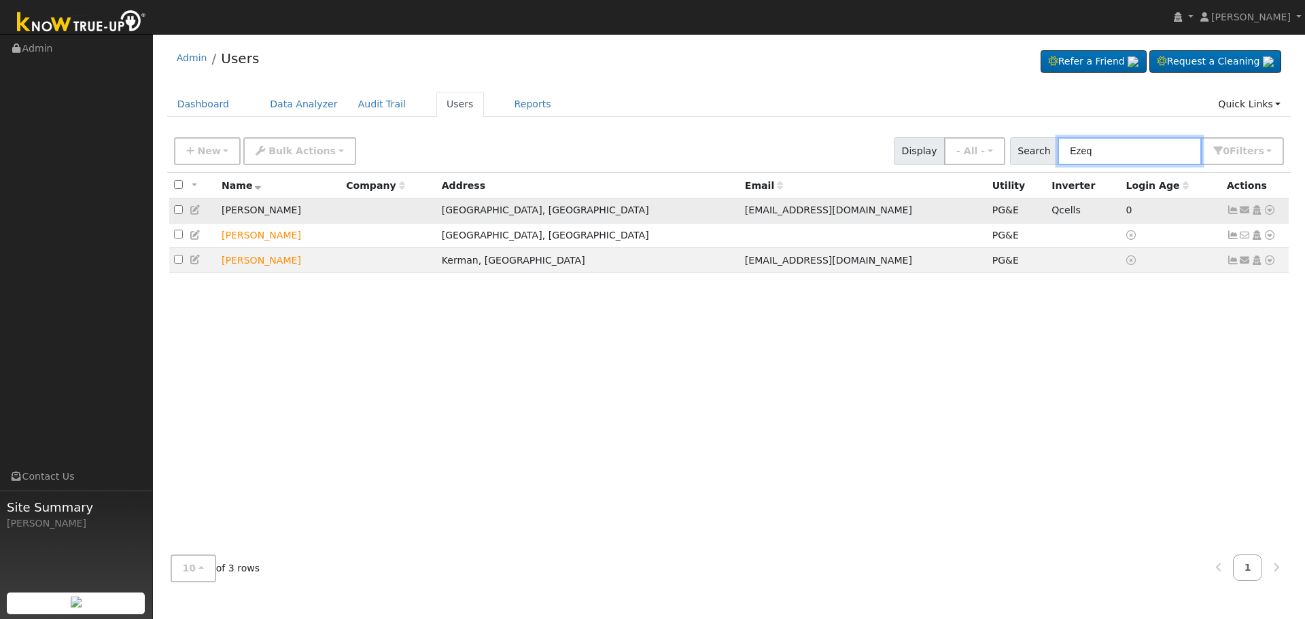
type input "Ezeq"
click at [1269, 213] on icon at bounding box center [1270, 210] width 12 height 10
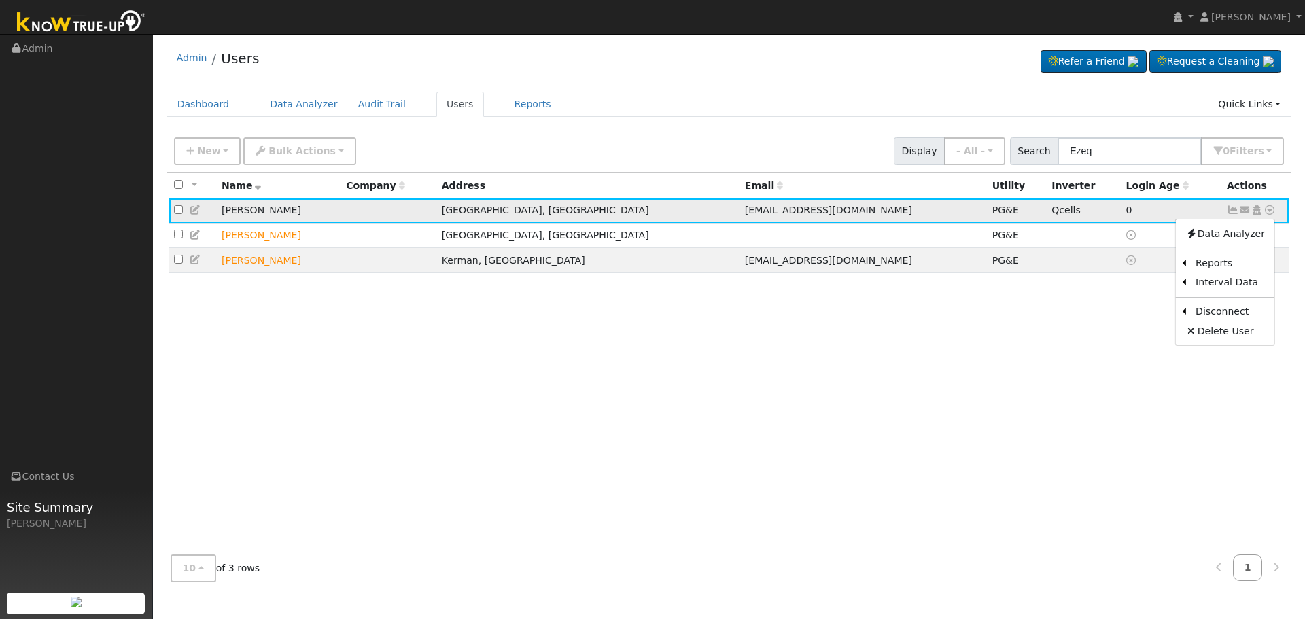
click at [1257, 211] on icon at bounding box center [1257, 210] width 12 height 10
